Goal: Book appointment/travel/reservation

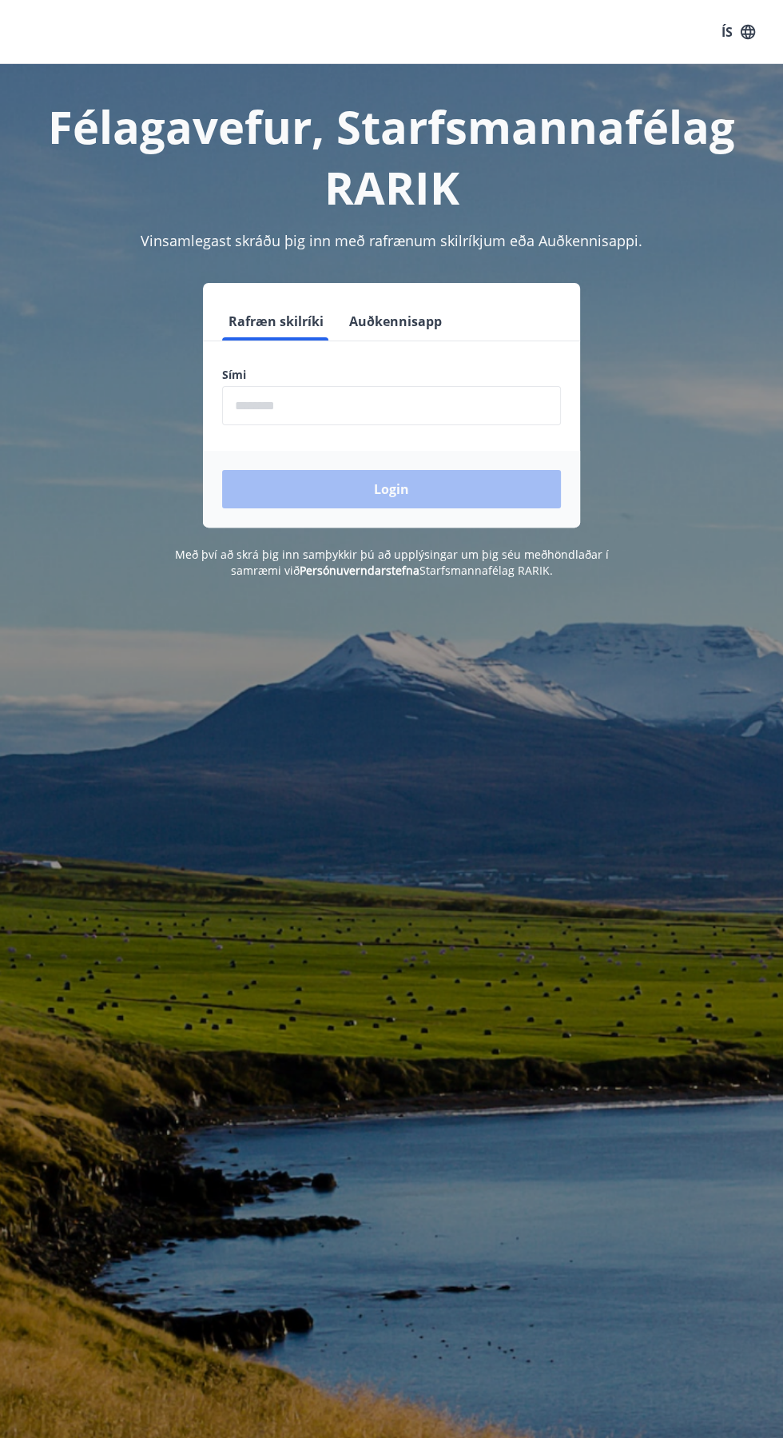
click at [269, 412] on input "phone" at bounding box center [391, 405] width 339 height 39
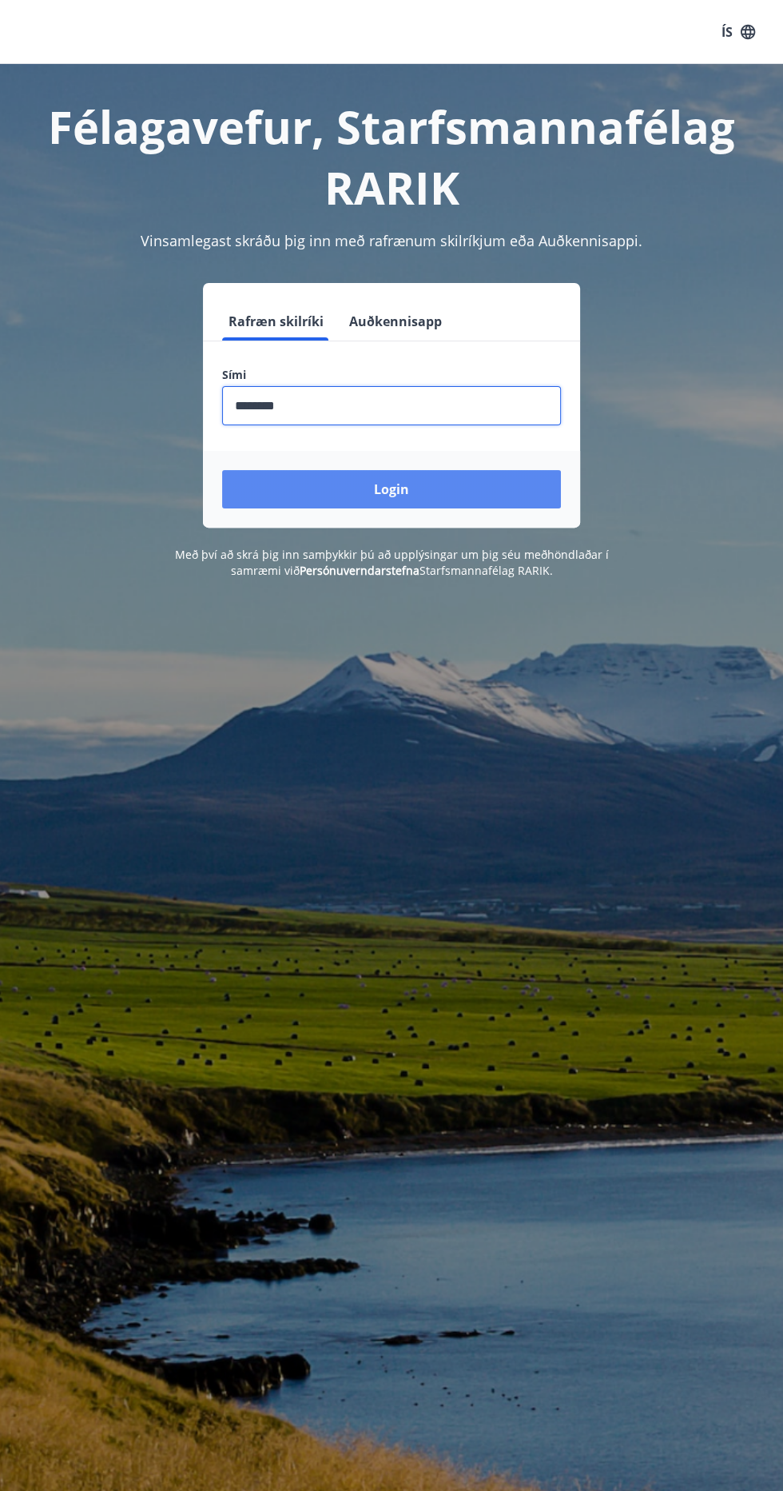
type input "********"
click at [328, 488] on button "Login" at bounding box center [391, 489] width 339 height 38
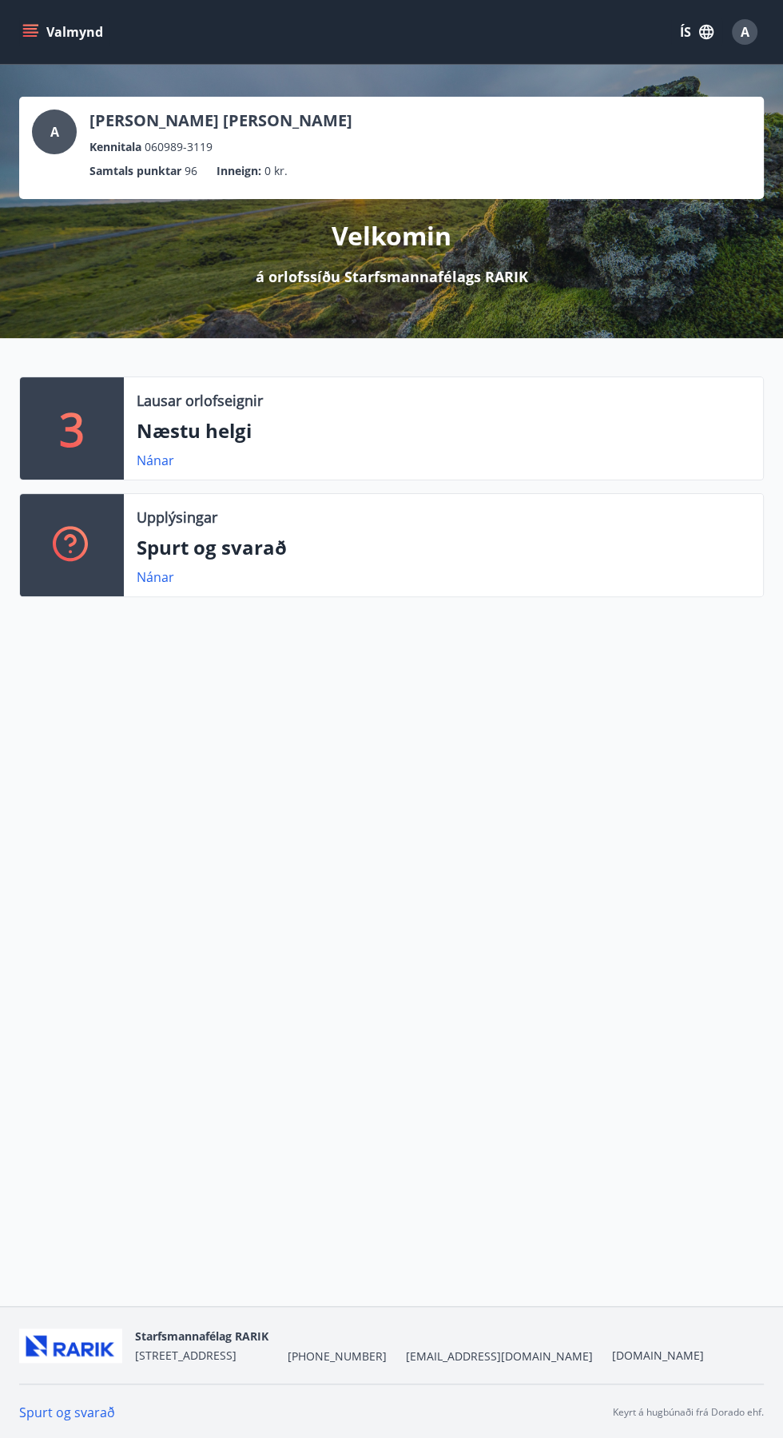
click at [30, 32] on icon "menu" at bounding box center [32, 32] width 18 height 2
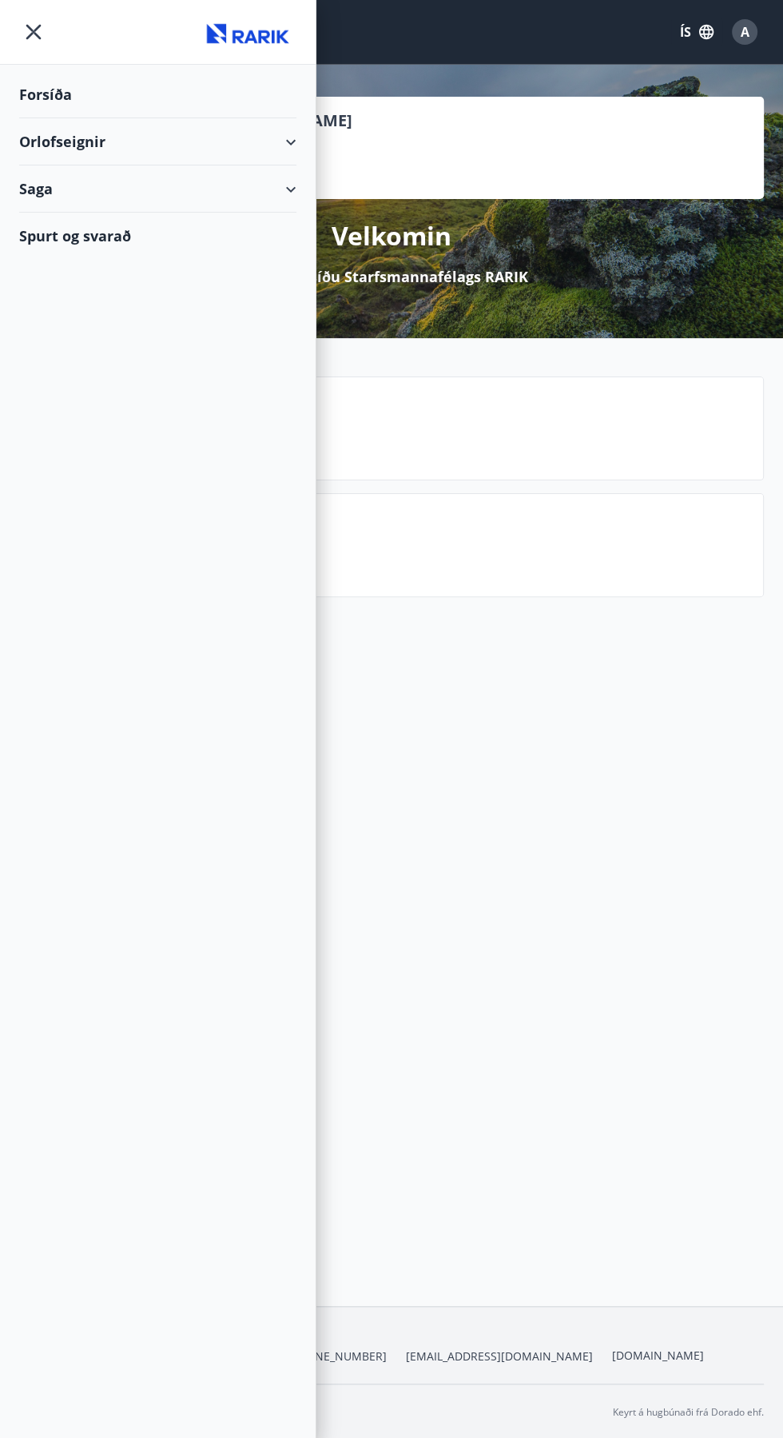
click at [293, 141] on div "Orlofseignir" at bounding box center [157, 141] width 277 height 47
click at [94, 211] on div "Bókunardagatal" at bounding box center [158, 216] width 252 height 34
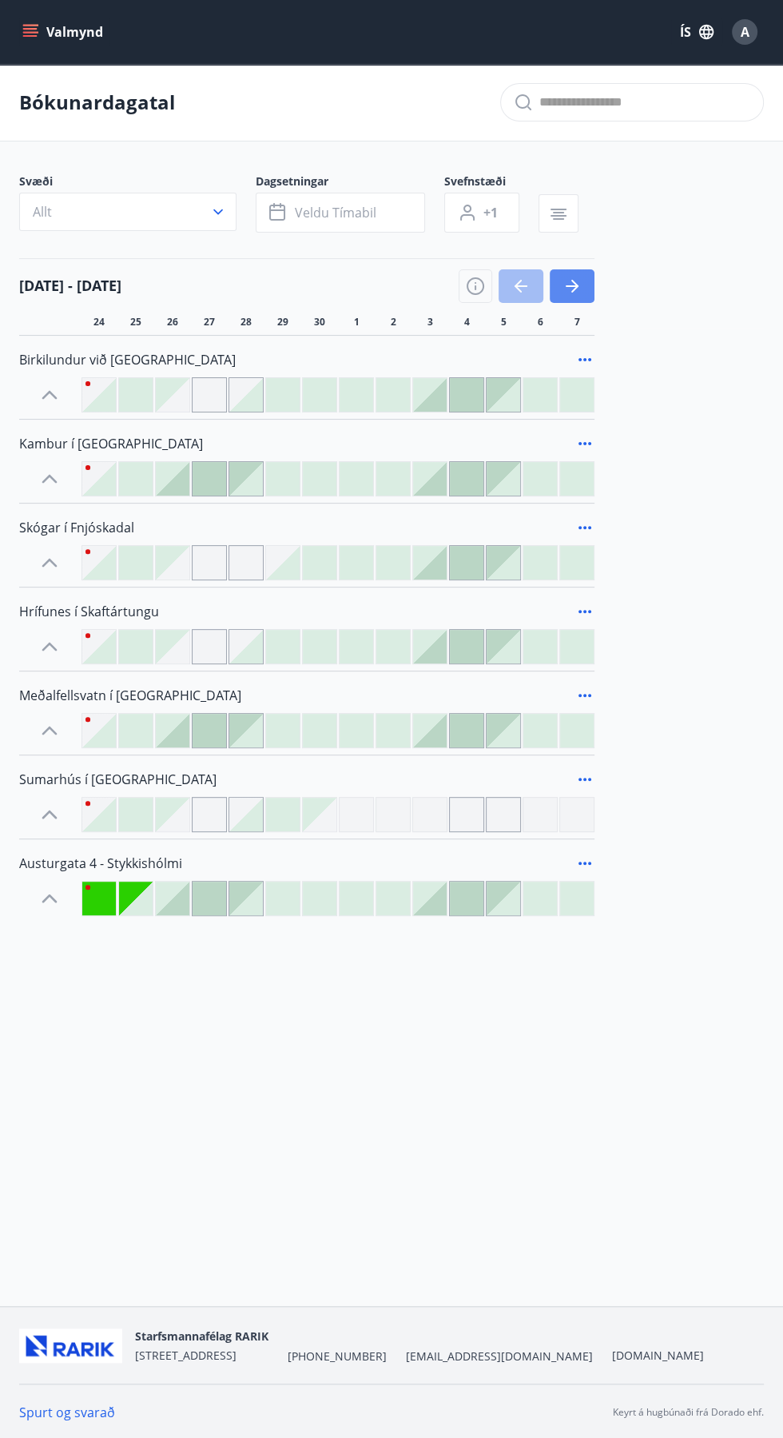
click at [572, 285] on icon "button" at bounding box center [572, 286] width 13 height 2
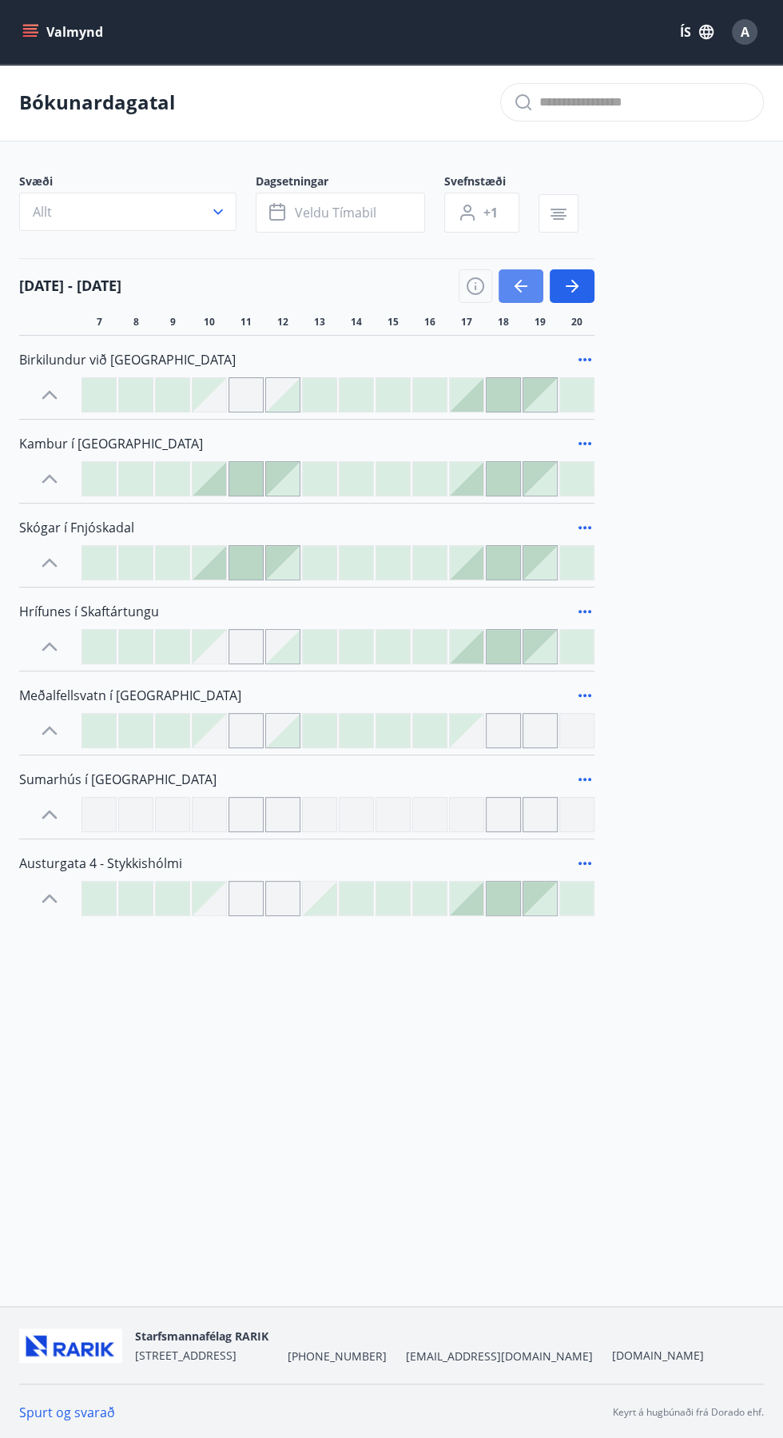
click at [518, 285] on icon "button" at bounding box center [521, 286] width 13 height 2
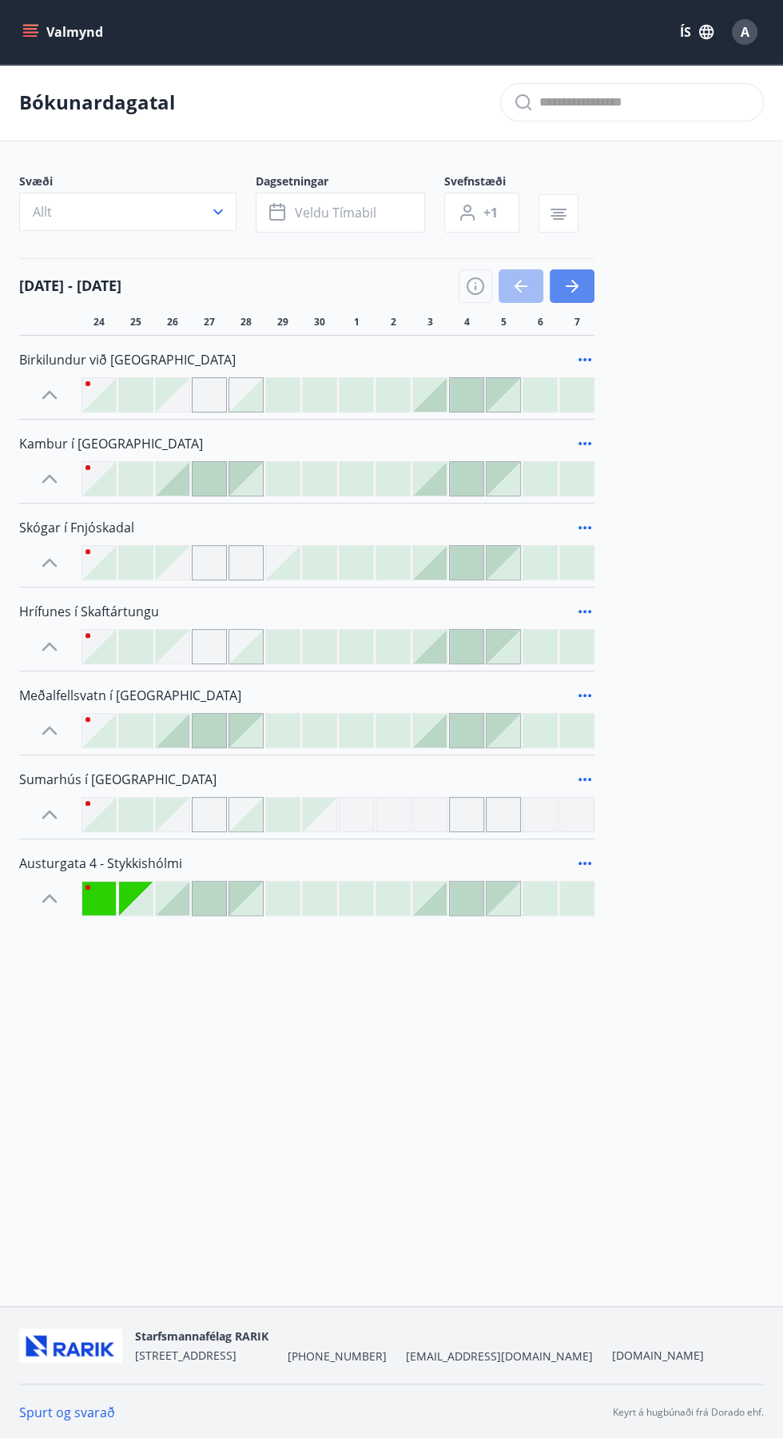
click at [581, 277] on icon "button" at bounding box center [572, 286] width 19 height 19
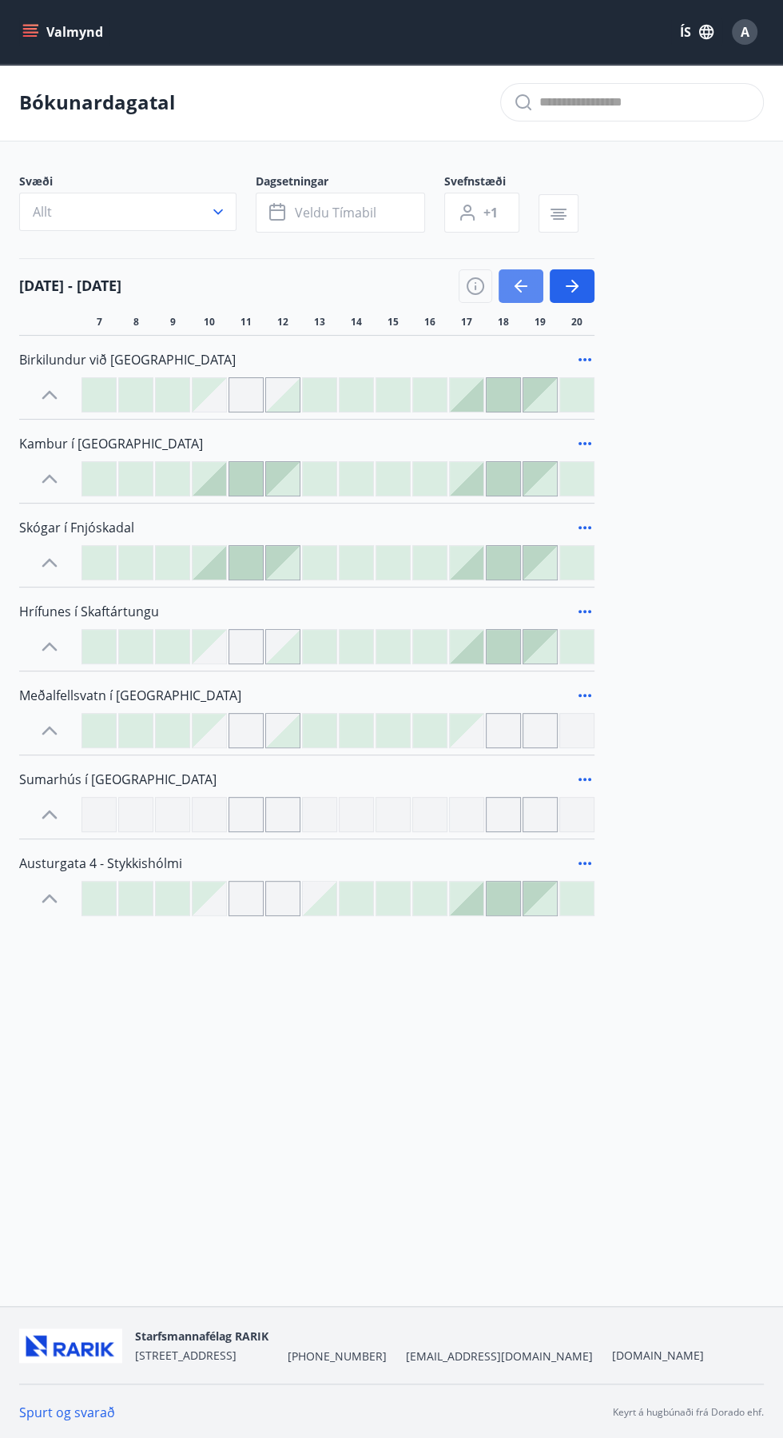
click at [517, 286] on icon "button" at bounding box center [521, 286] width 13 height 2
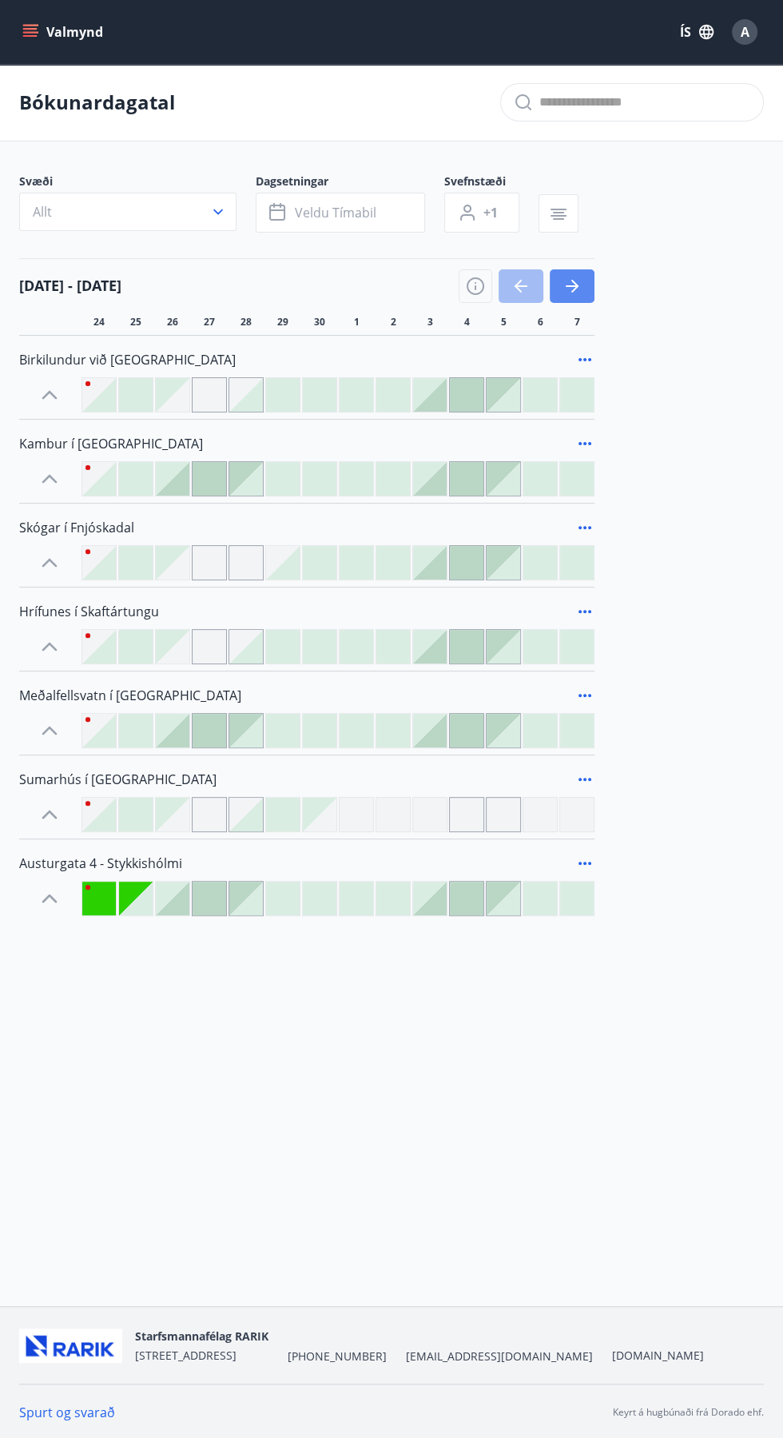
click at [571, 285] on icon "button" at bounding box center [572, 286] width 13 height 2
